Goal: Information Seeking & Learning: Learn about a topic

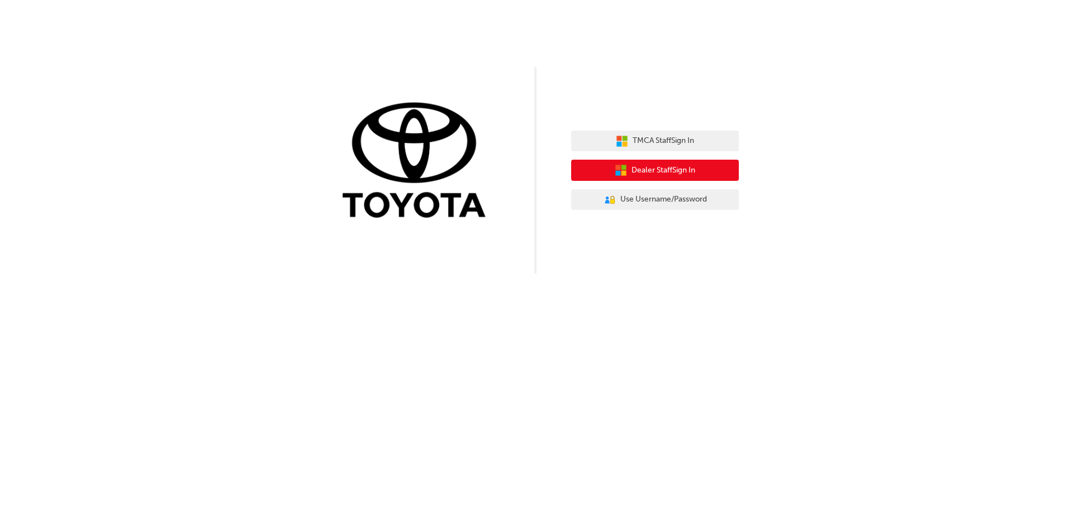
click at [657, 172] on span "Dealer Staff Sign In" at bounding box center [663, 170] width 64 height 13
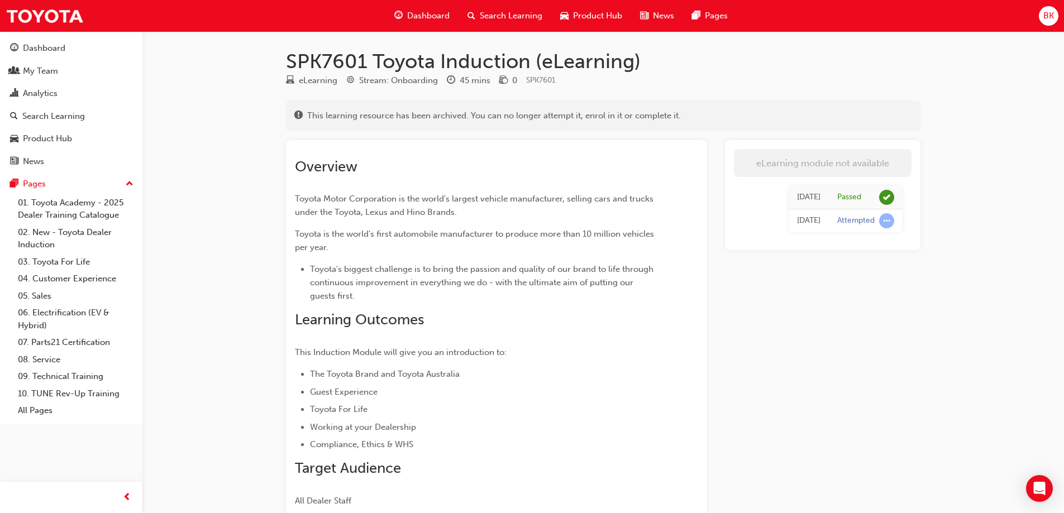
click at [493, 15] on span "Search Learning" at bounding box center [511, 15] width 63 height 13
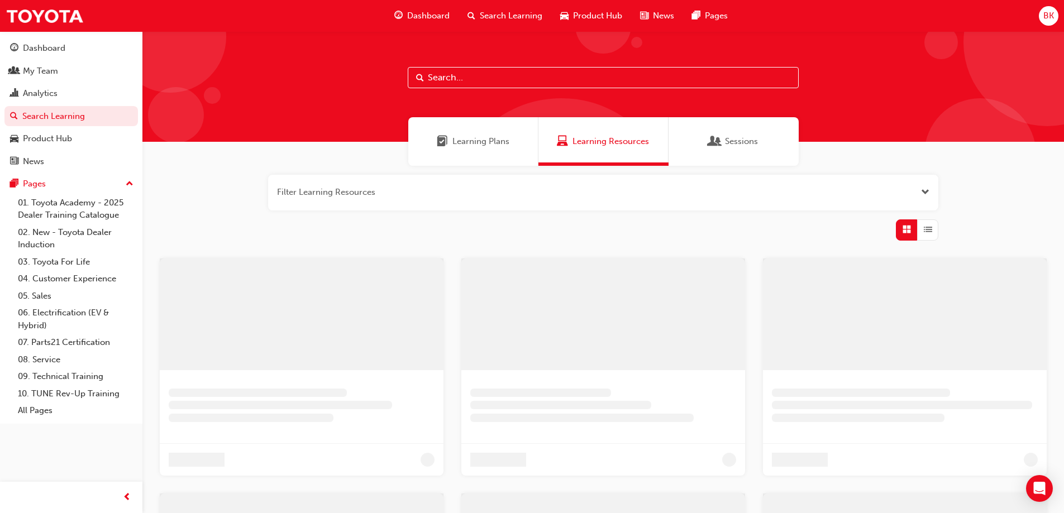
click at [450, 72] on input "text" at bounding box center [603, 77] width 391 height 21
drag, startPoint x: 494, startPoint y: 78, endPoint x: 419, endPoint y: 79, distance: 75.4
click at [419, 79] on input "91203" at bounding box center [607, 77] width 391 height 21
type input "9103"
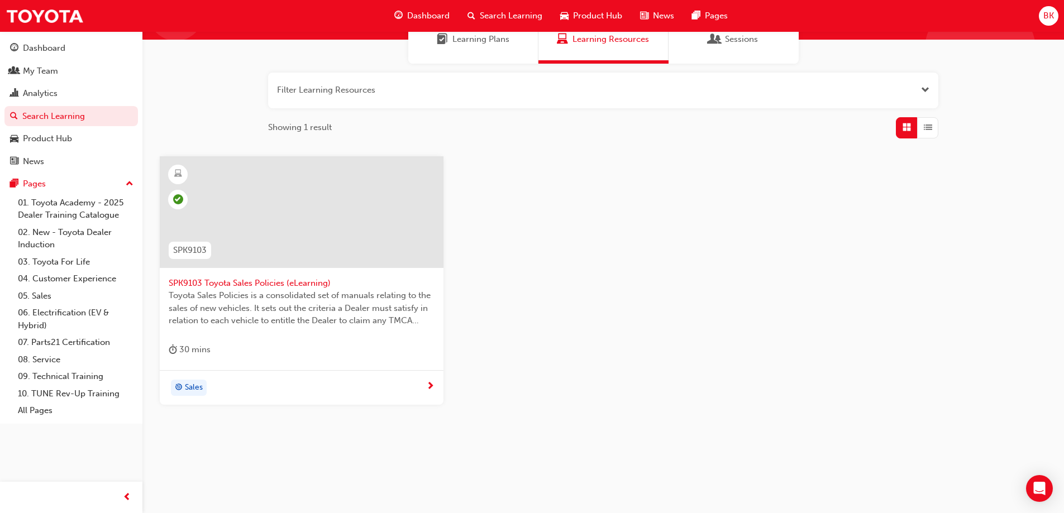
scroll to position [46, 0]
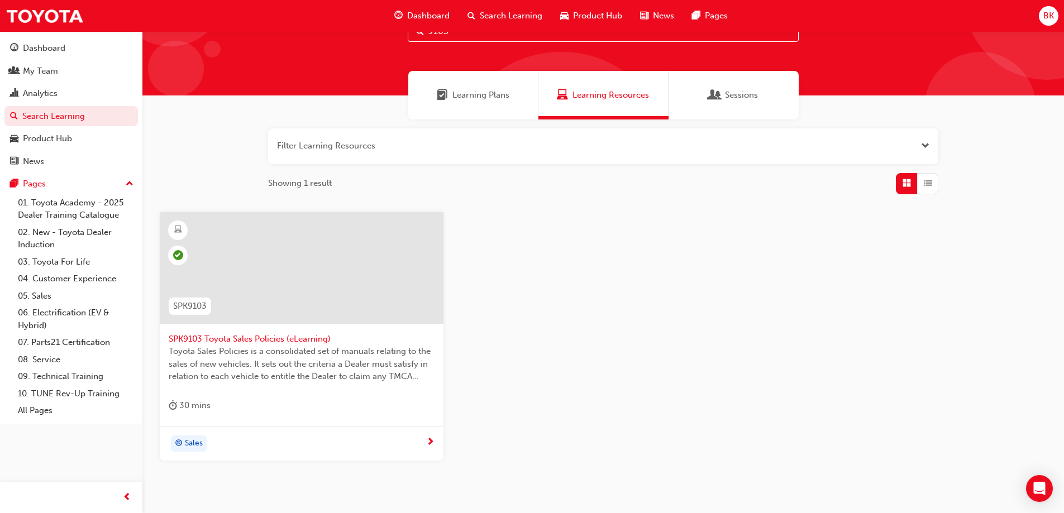
click at [251, 339] on span "SPK9103 Toyota Sales Policies (eLearning)" at bounding box center [302, 339] width 266 height 13
